Goal: Task Accomplishment & Management: Manage account settings

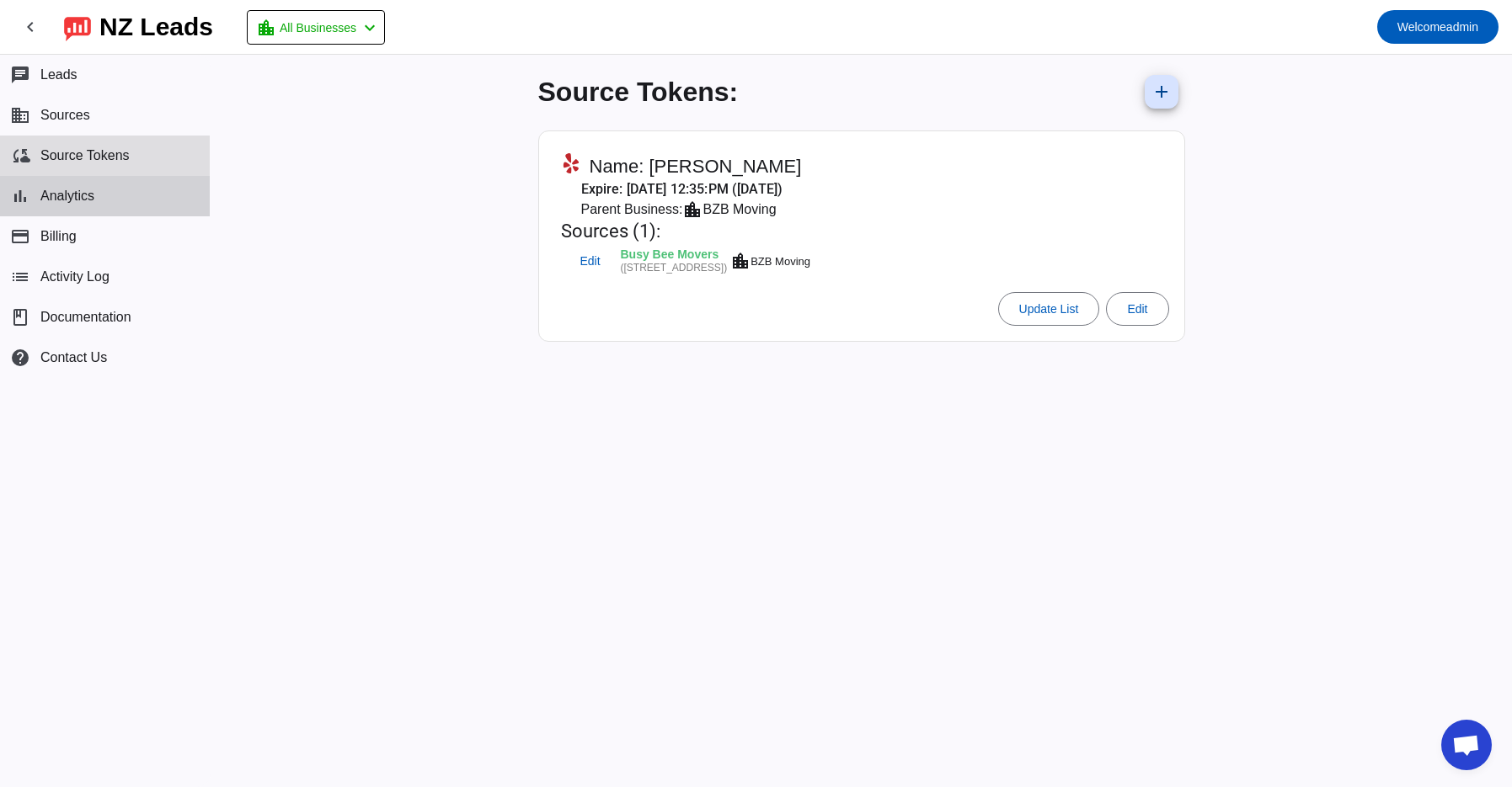
click at [69, 190] on span "Analytics" at bounding box center [67, 196] width 54 height 15
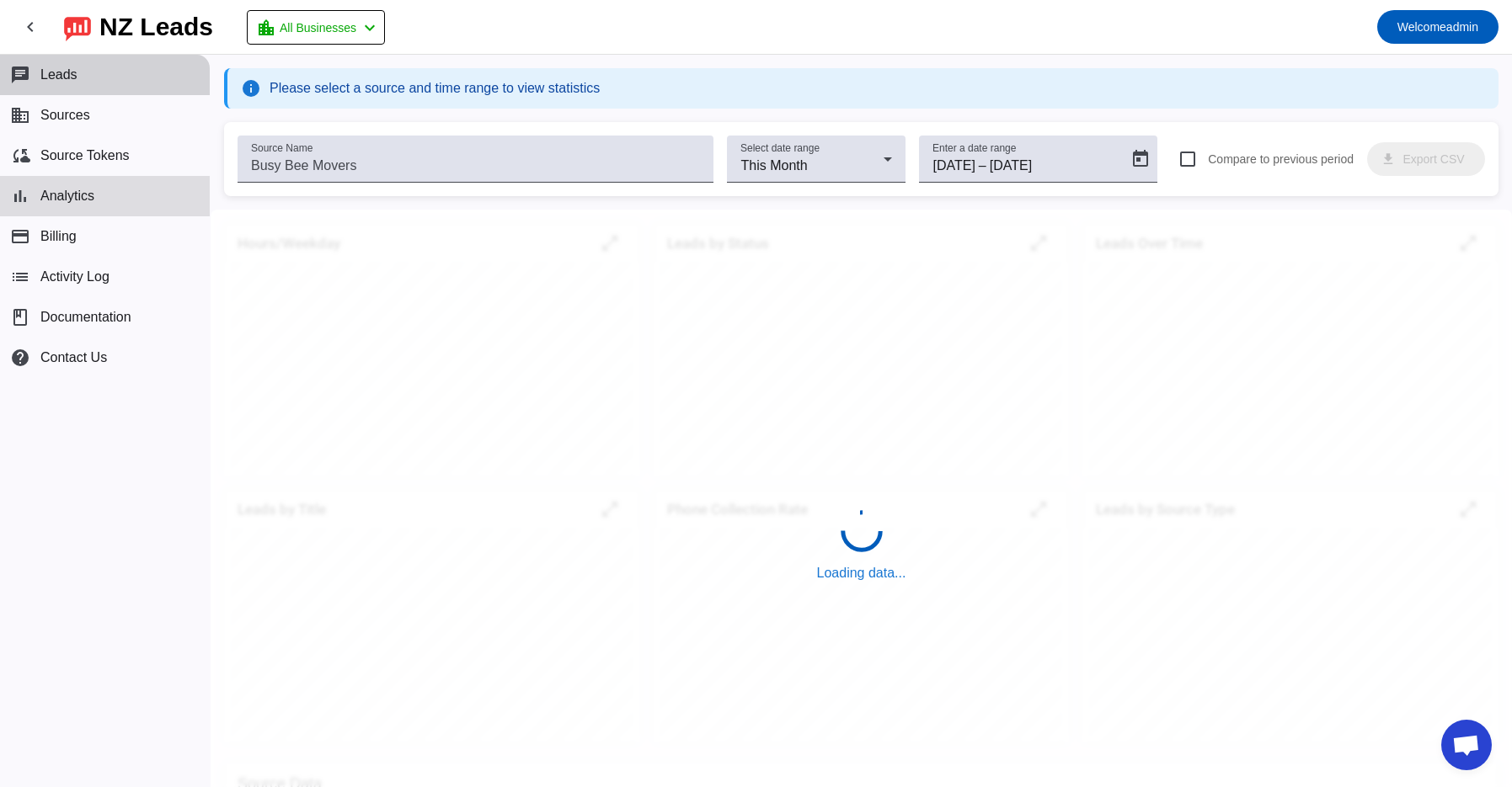
click at [75, 75] on span "Leads" at bounding box center [58, 75] width 37 height 15
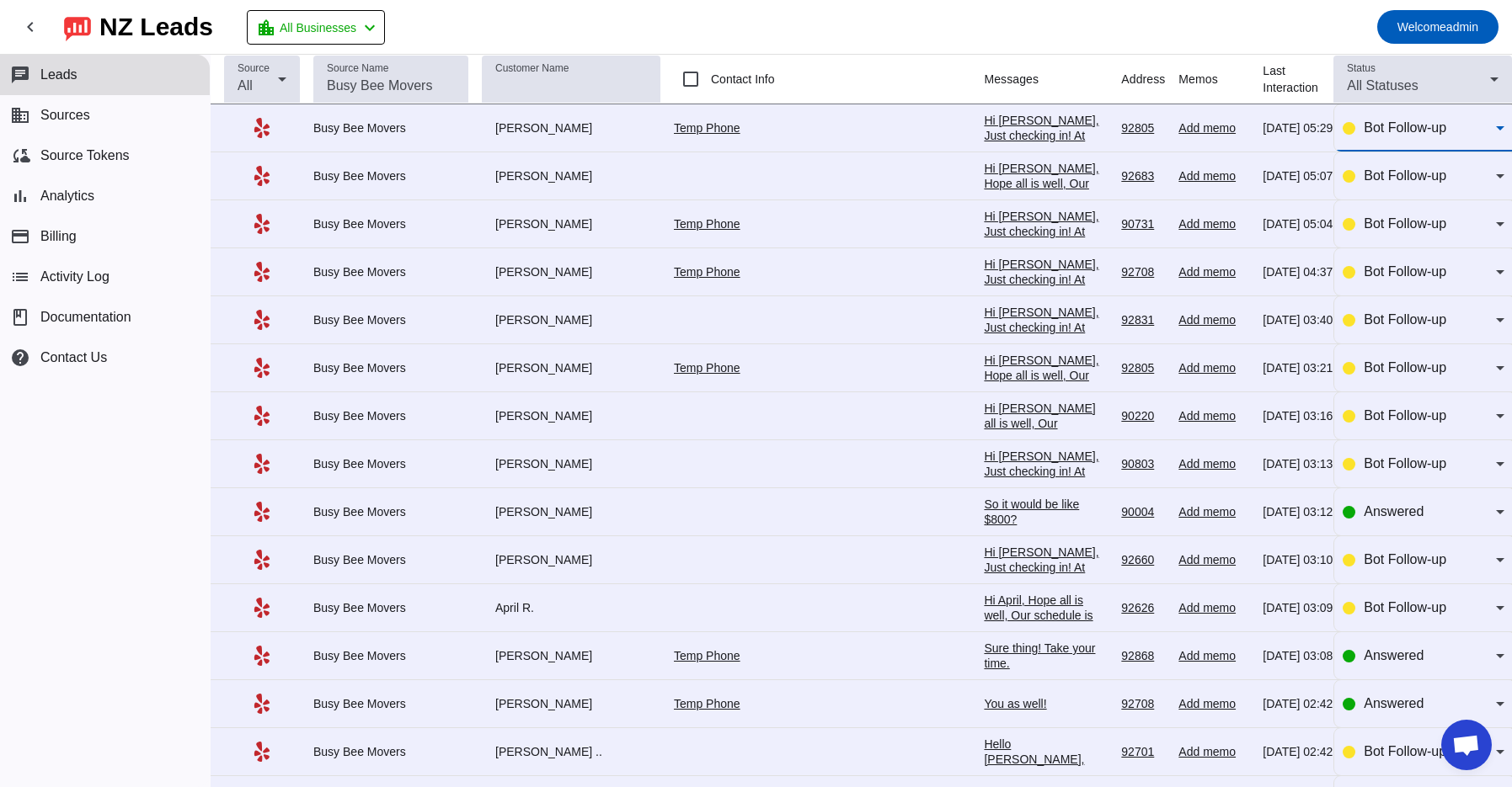
click at [1462, 129] on div "Bot Follow-up" at bounding box center [1430, 128] width 132 height 21
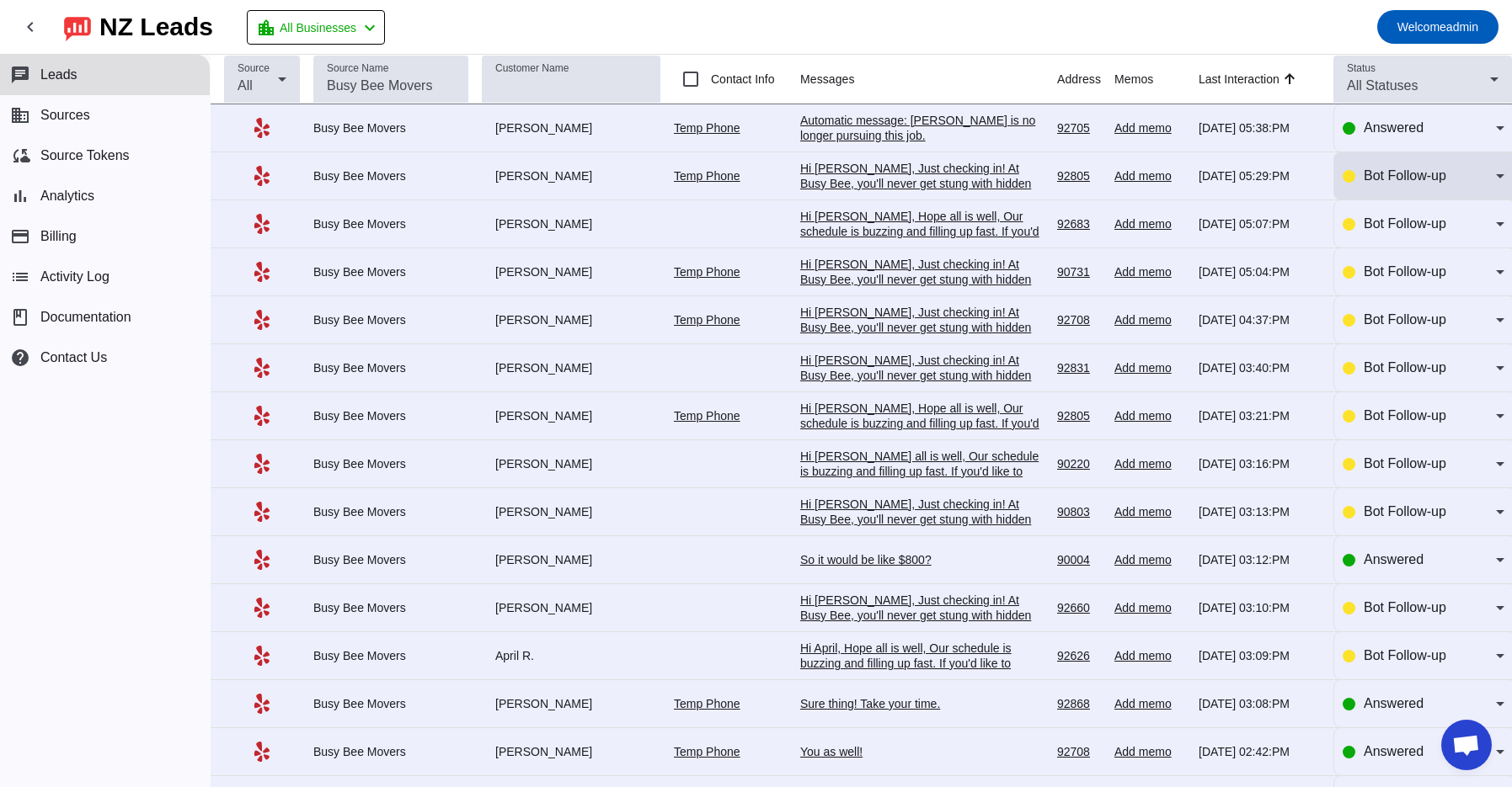
click at [1456, 175] on div "Bot Follow-up" at bounding box center [1430, 176] width 132 height 21
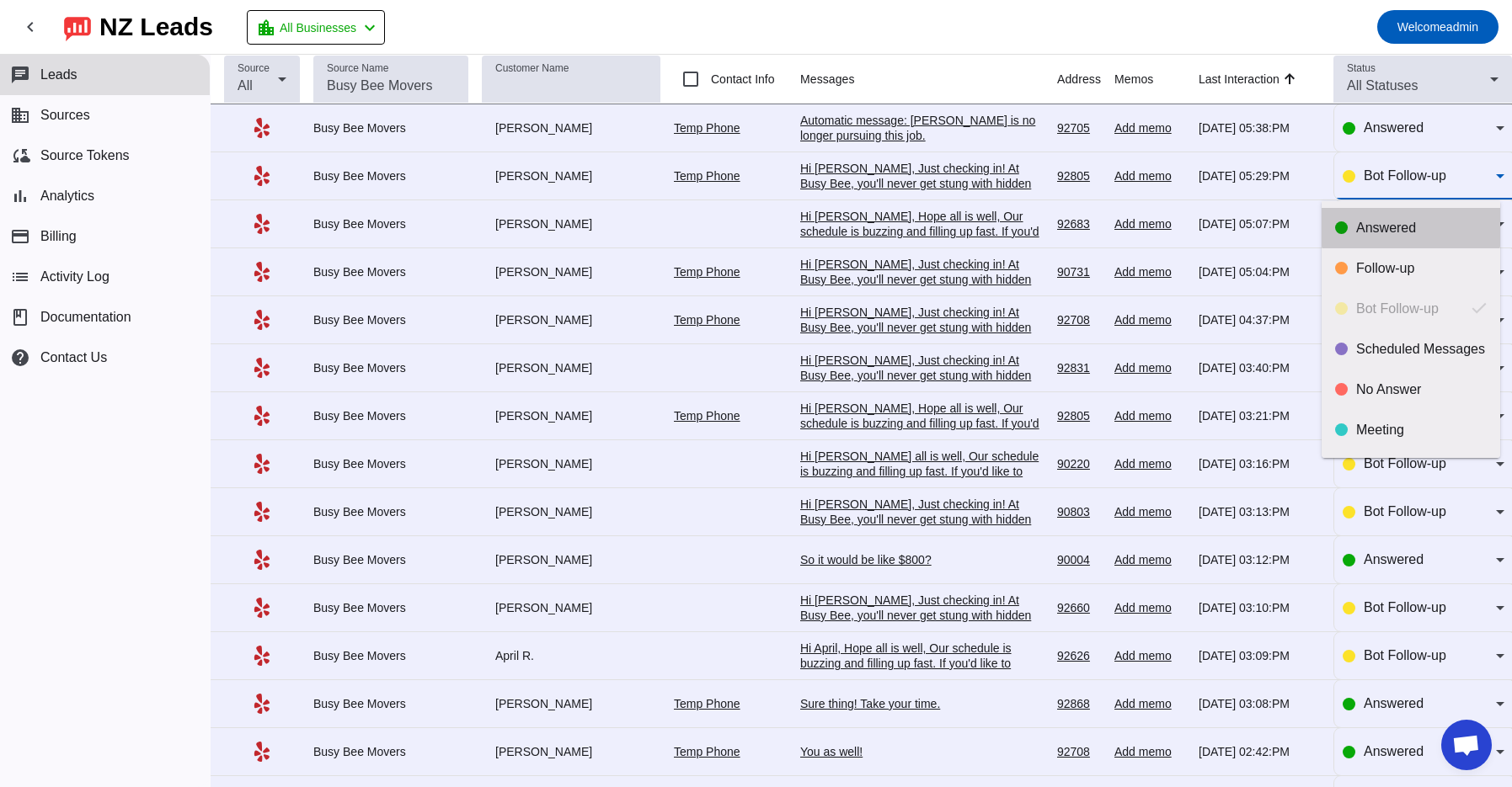
click at [1411, 217] on mat-option "Answered" at bounding box center [1411, 228] width 178 height 40
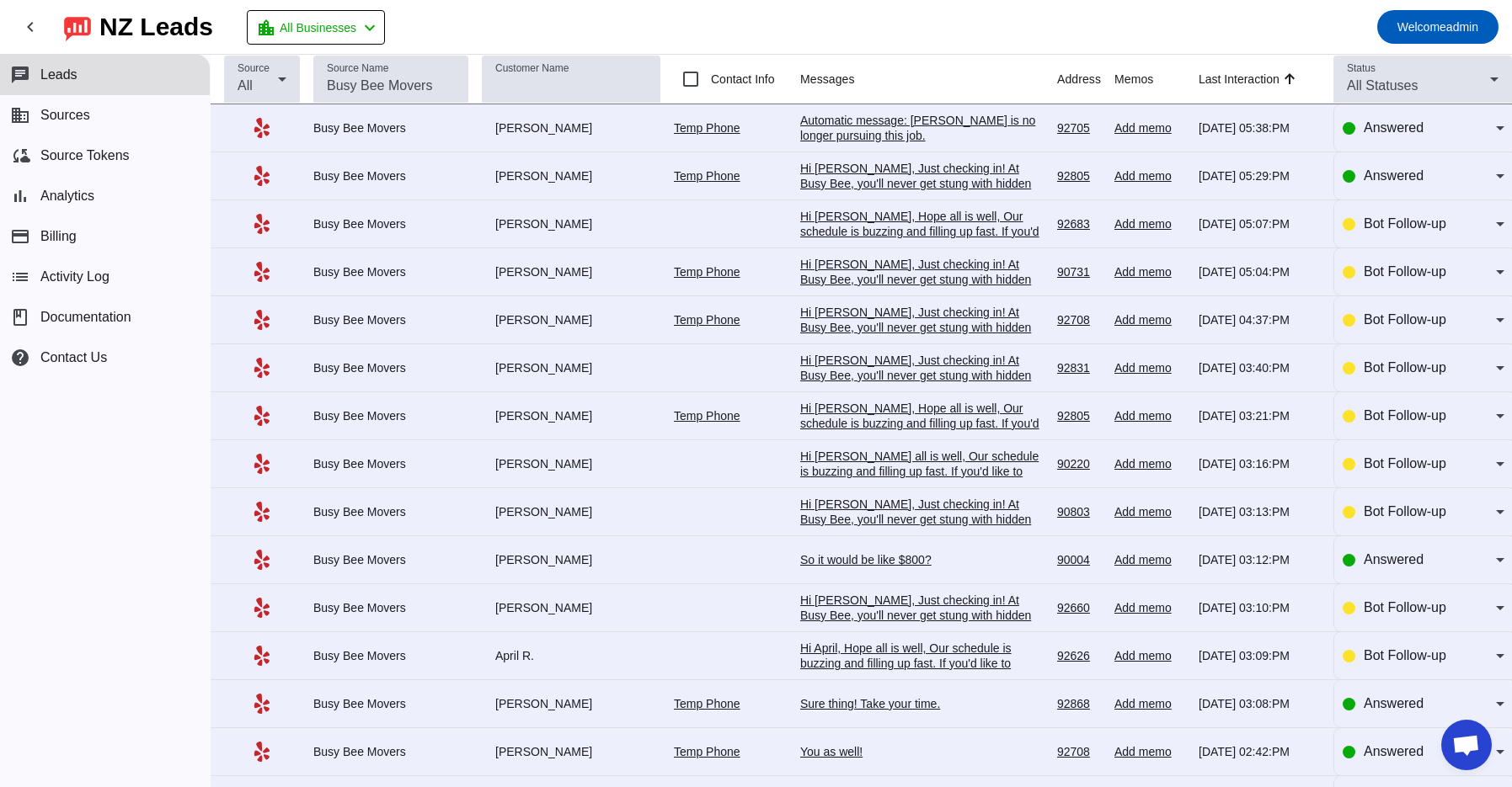
click at [848, 128] on div "Automatic message: [PERSON_NAME] is no longer pursuing this job." at bounding box center [922, 128] width 243 height 30
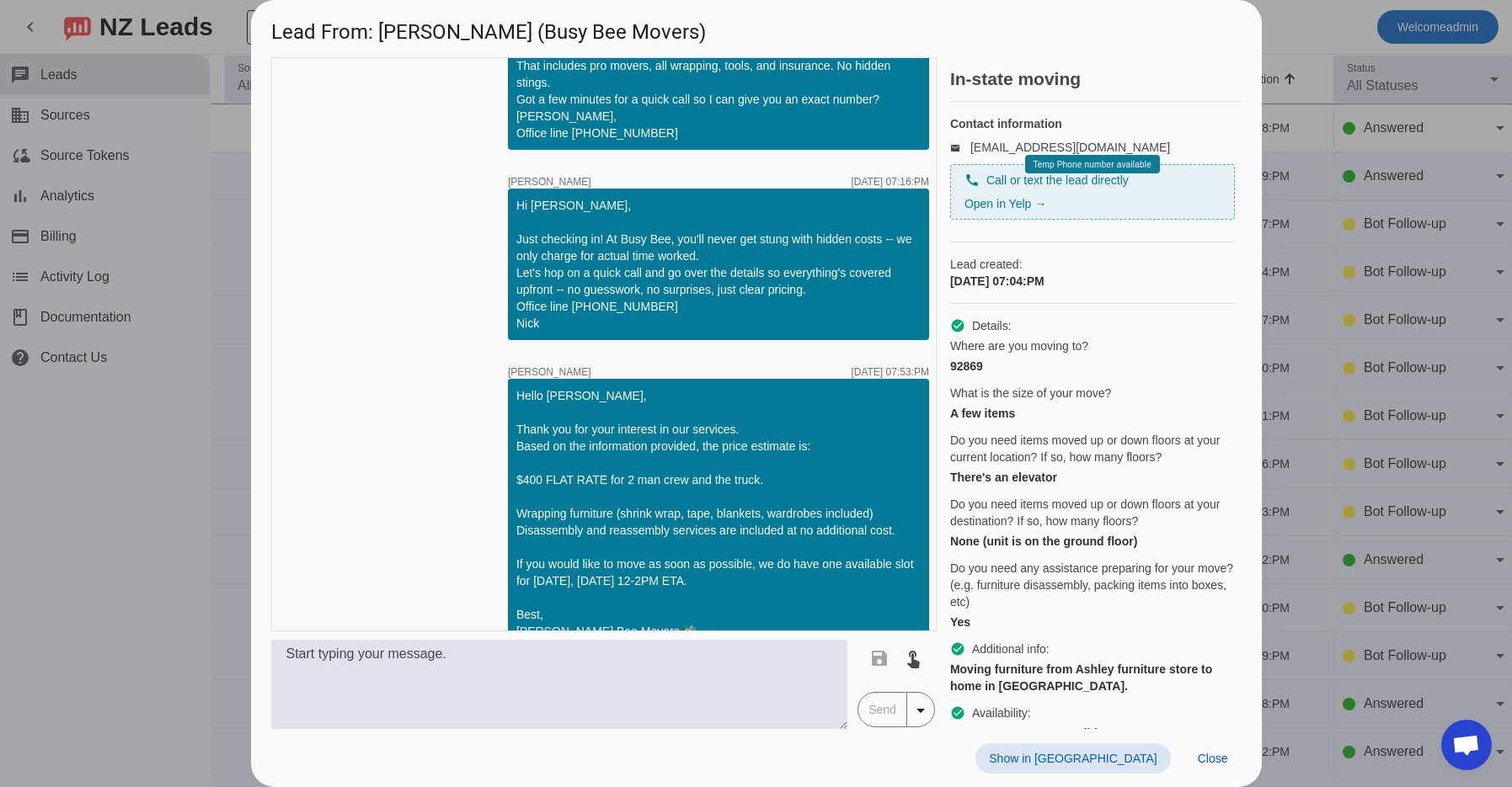
scroll to position [136, 0]
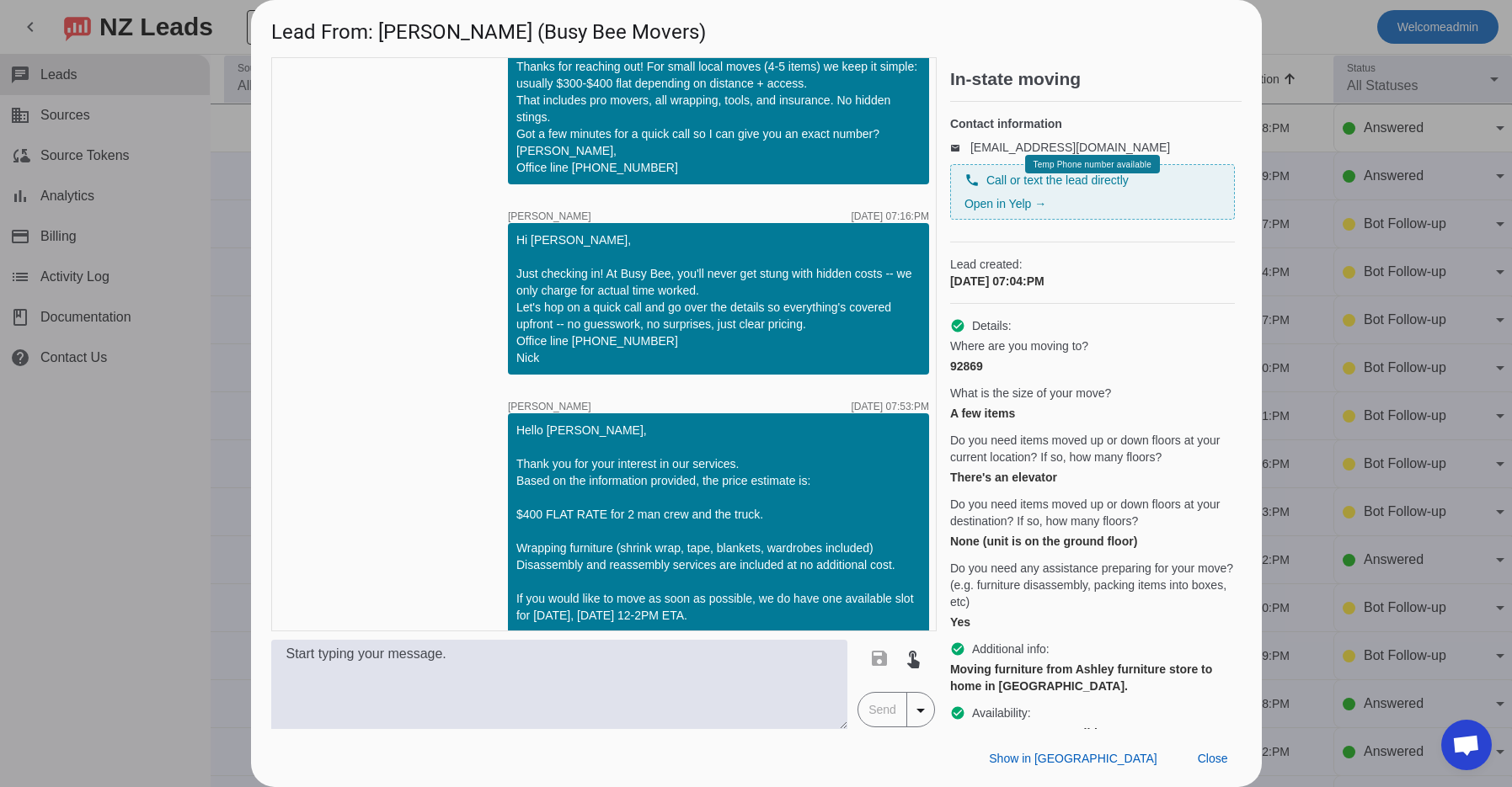
click at [1311, 31] on div at bounding box center [756, 393] width 1512 height 787
